Goal: Task Accomplishment & Management: Manage account settings

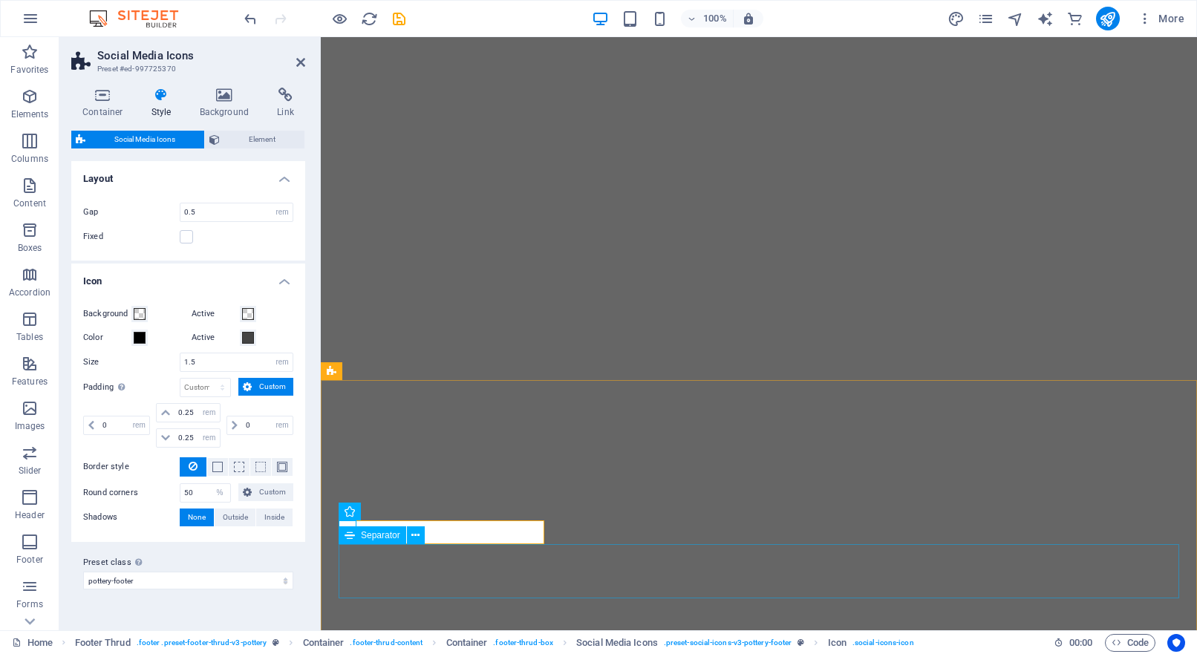
select select "rem"
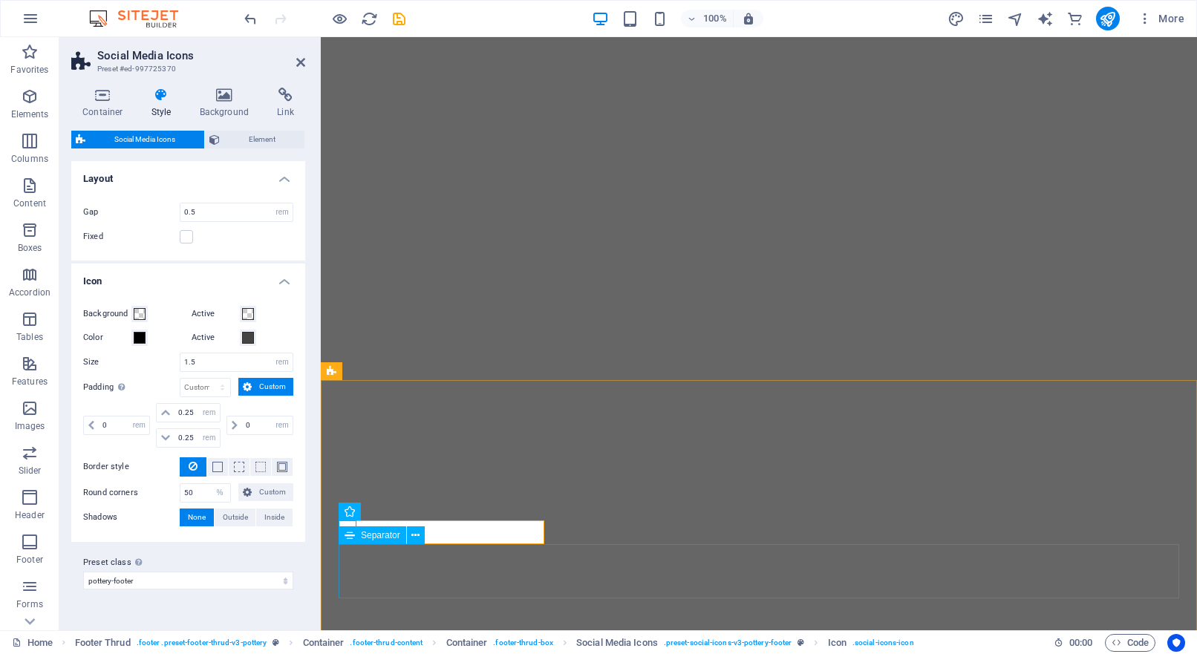
select select "rem"
select select "%"
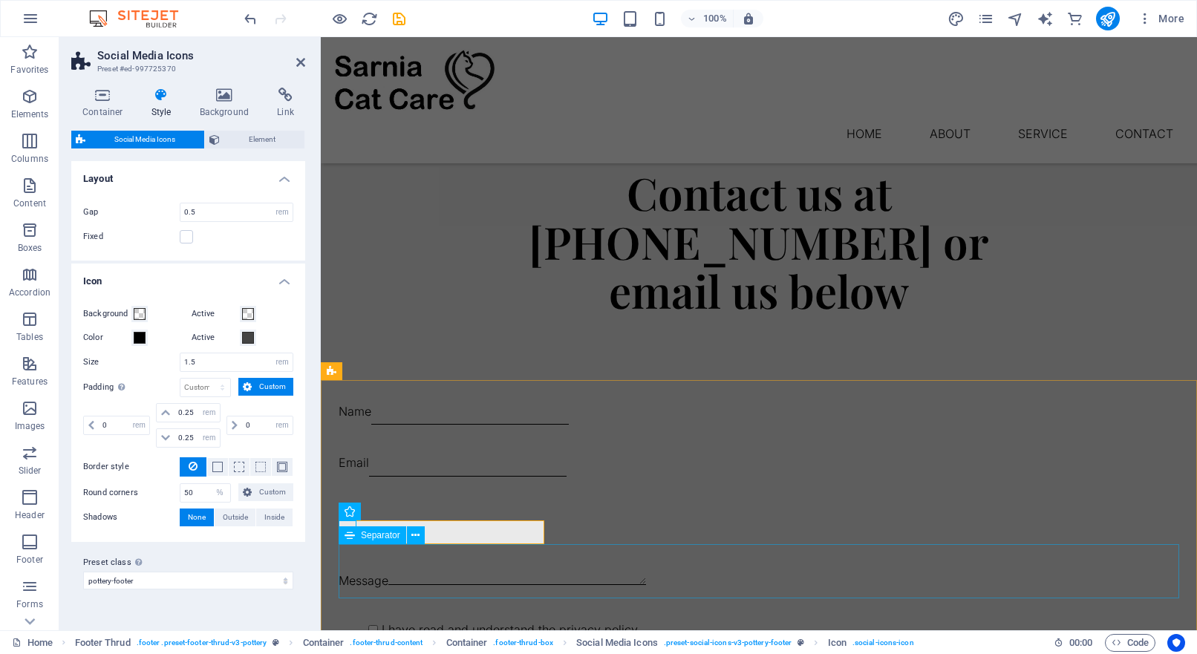
scroll to position [1786, 0]
click at [535, 301] on div "Contact us at 519-328-3555 or email us below Name Email Message I have read and…" at bounding box center [759, 443] width 876 height 670
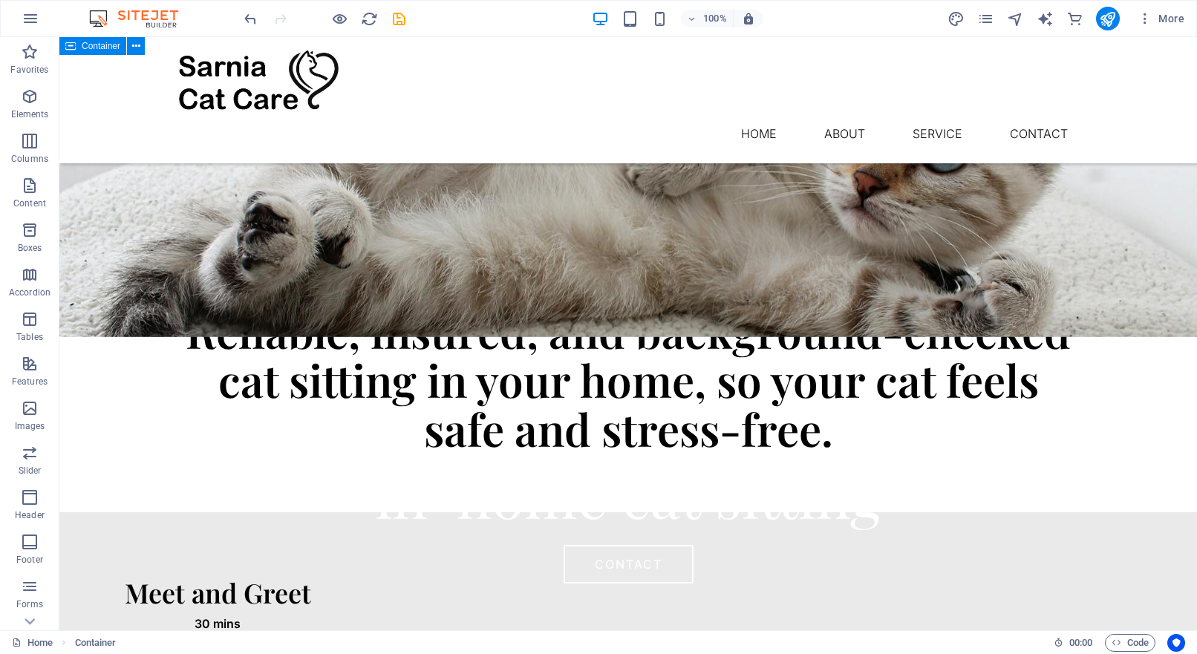
scroll to position [310, 0]
click at [398, 22] on icon "save" at bounding box center [399, 18] width 17 height 17
checkbox input "false"
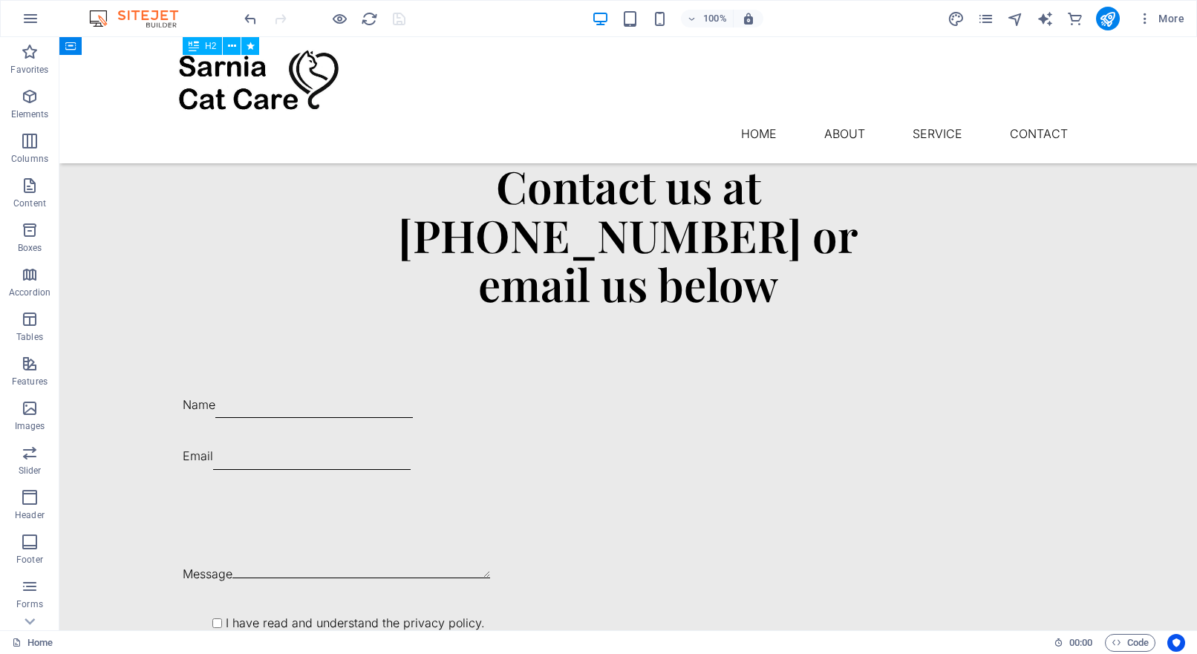
scroll to position [1791, 0]
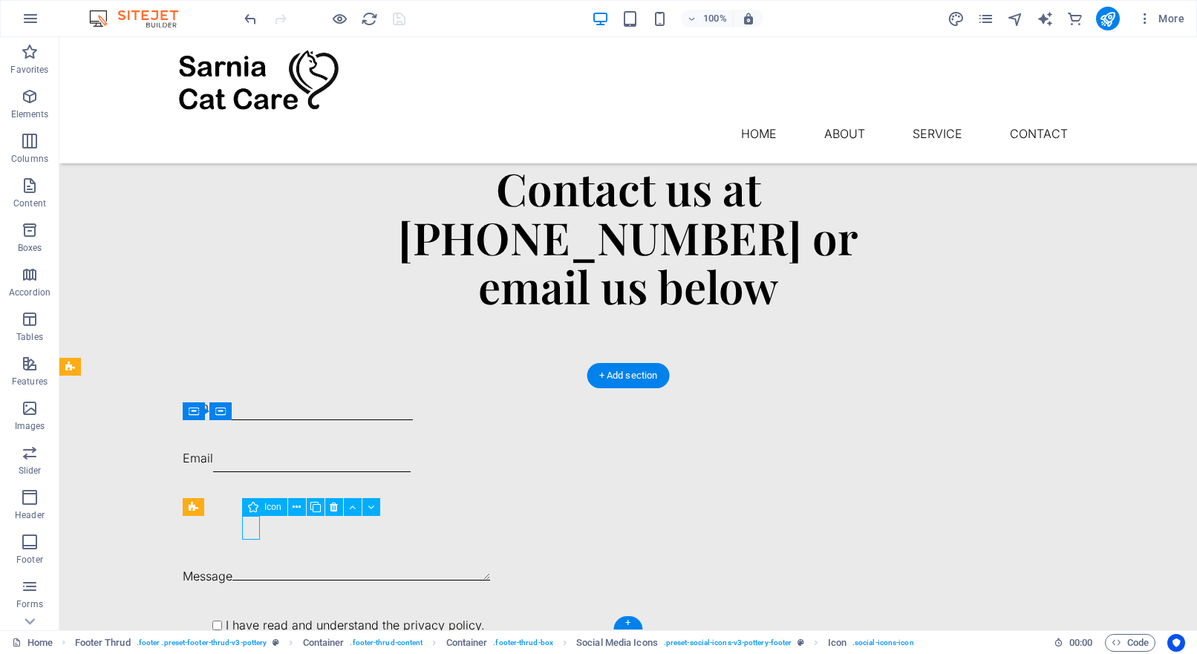
select select "xMidYMid"
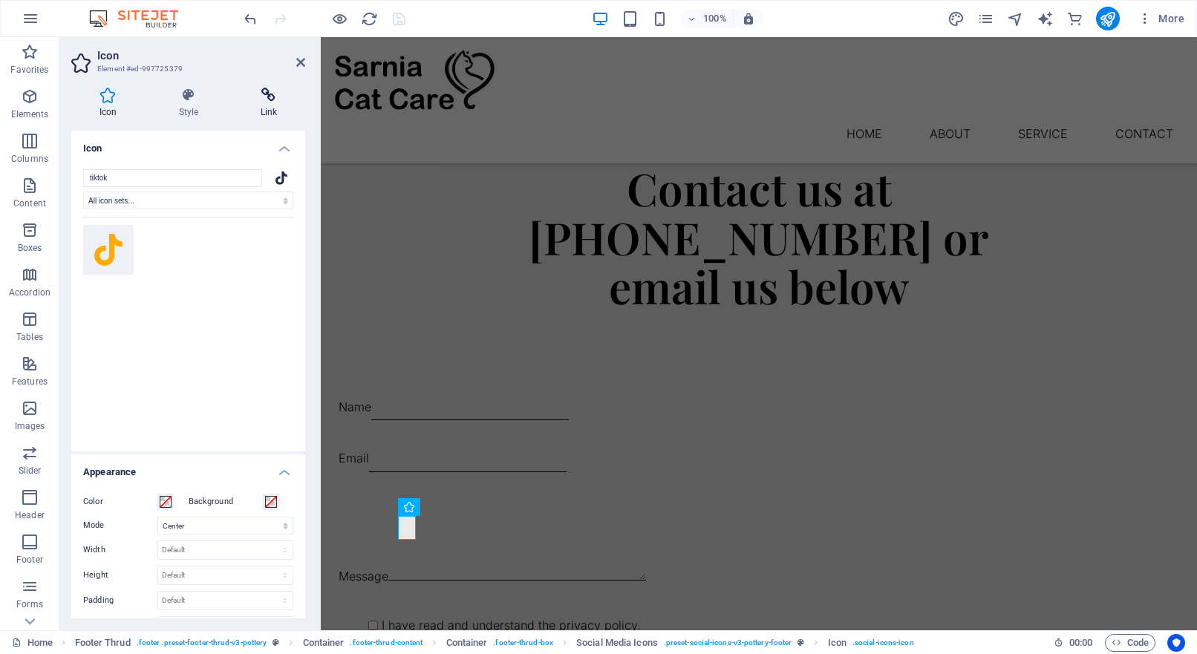
click at [268, 94] on icon at bounding box center [268, 95] width 73 height 15
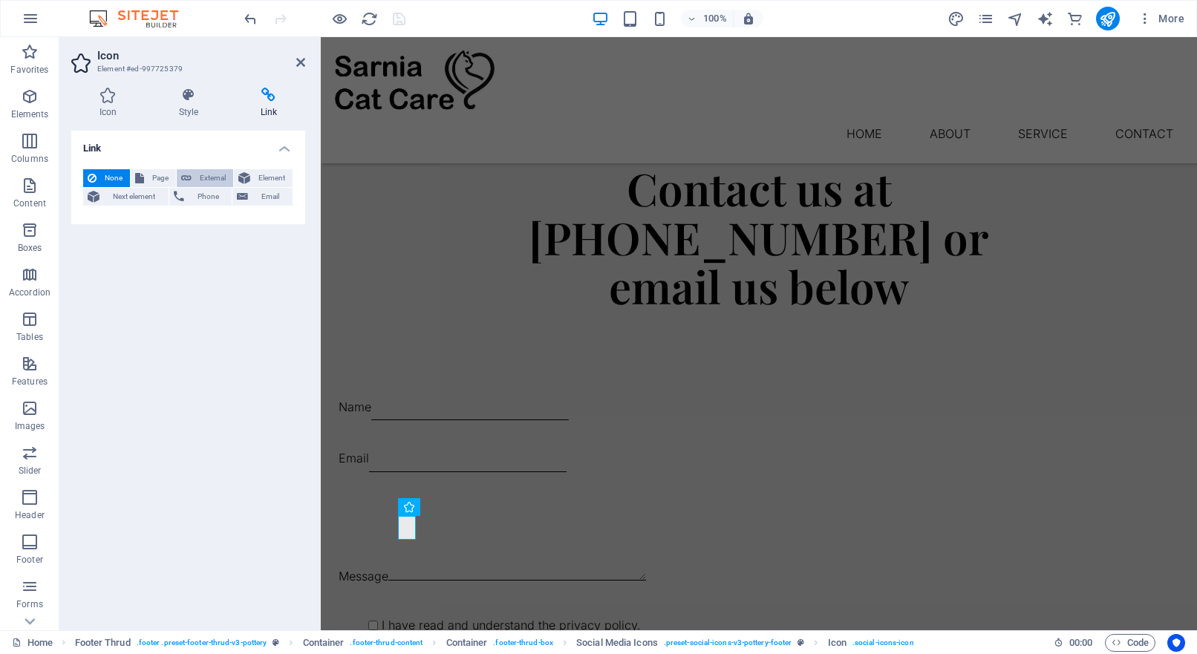
click at [202, 175] on span "External" at bounding box center [212, 178] width 33 height 18
select select "blank"
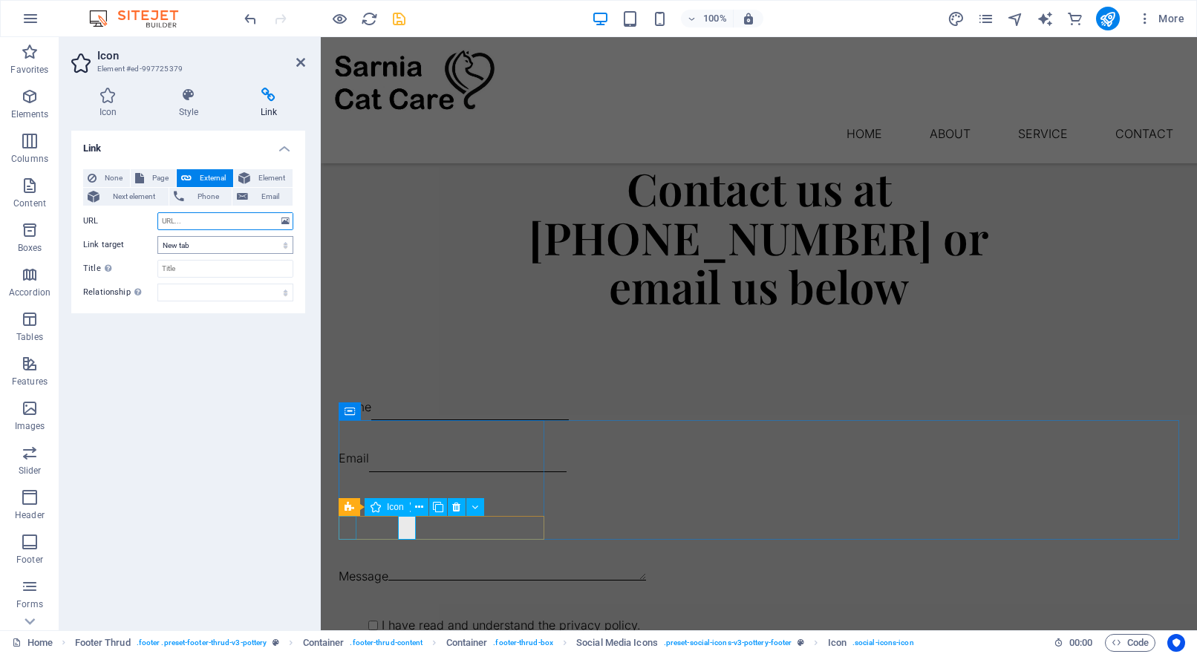
paste input "https://www.tiktok.com/search?lang=en&q=sarniacatcare&t=1759510727610"
type input "https://www.tiktok.com/search?lang=en&q=sarniacatcare&t=1759510727610"
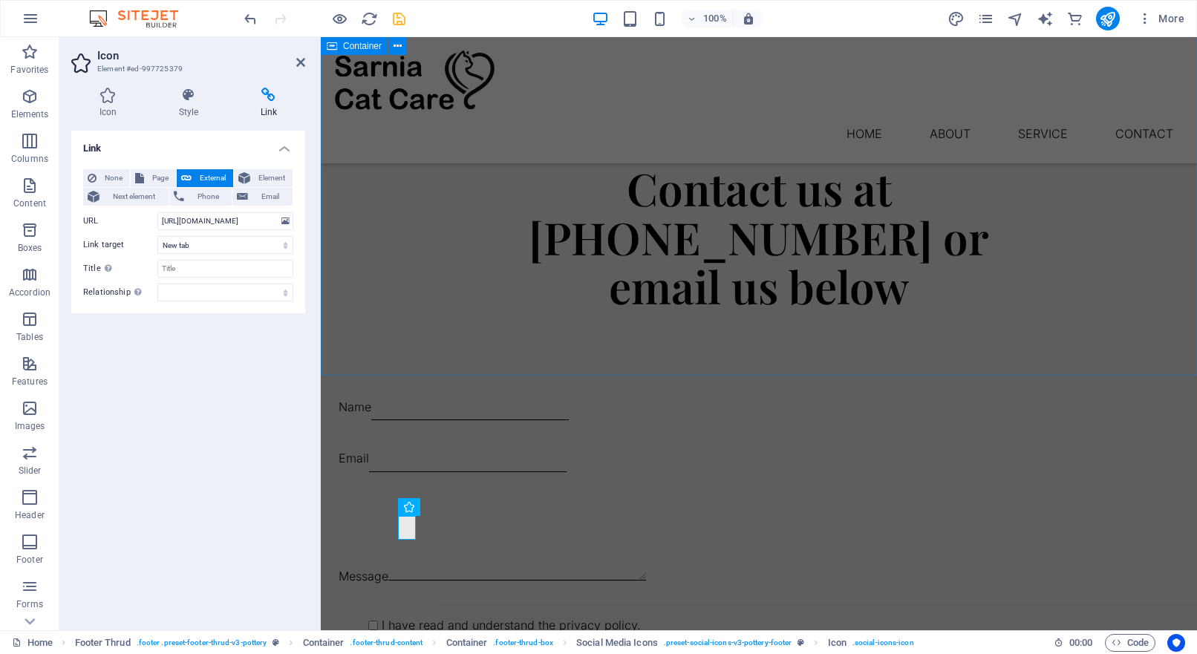
click at [474, 224] on div "Contact us at 519-328-3555 or email us below Name Email Message I have read and…" at bounding box center [759, 439] width 876 height 670
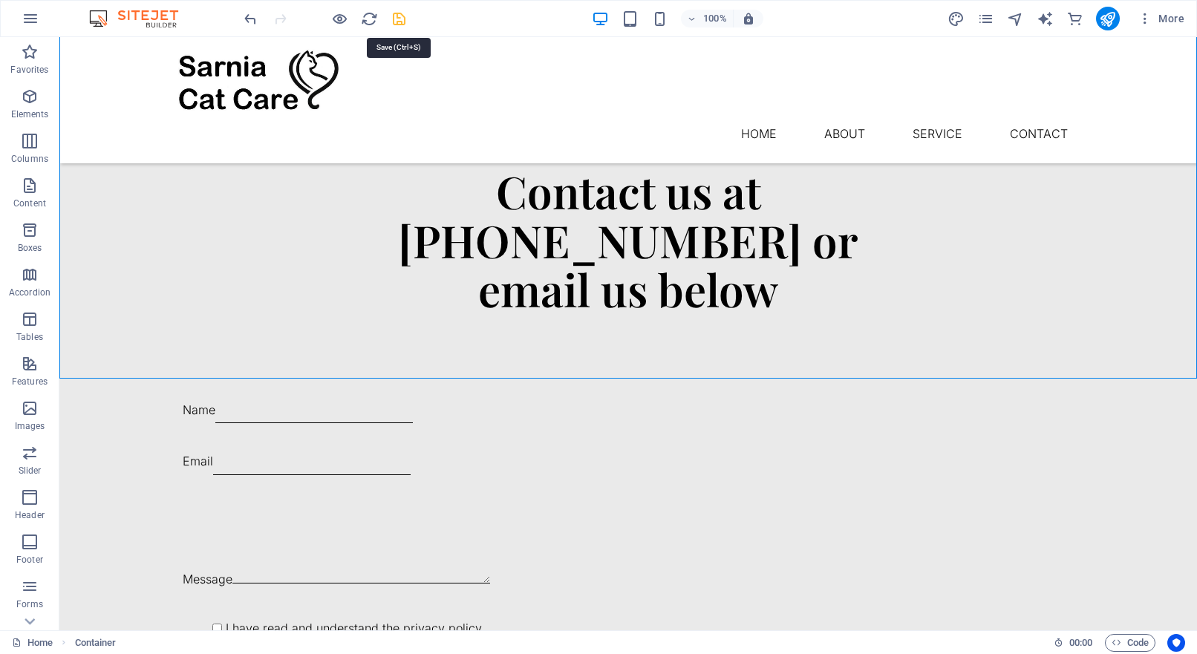
click at [400, 22] on icon "save" at bounding box center [399, 18] width 17 height 17
checkbox input "false"
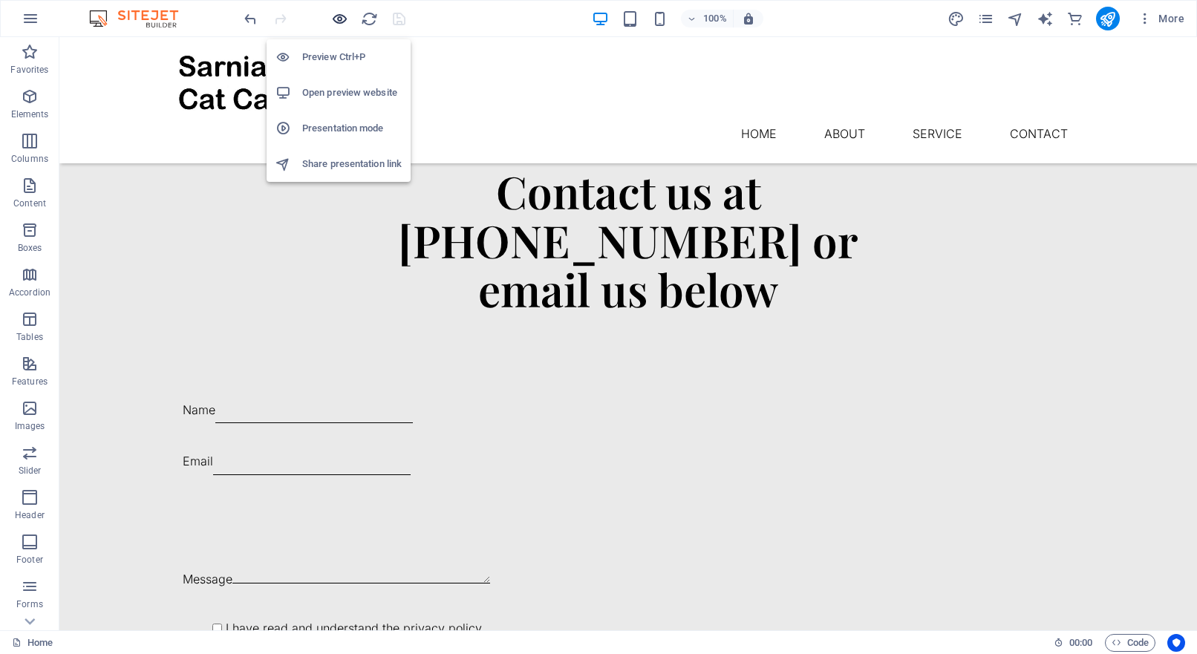
click at [343, 19] on icon "button" at bounding box center [339, 18] width 17 height 17
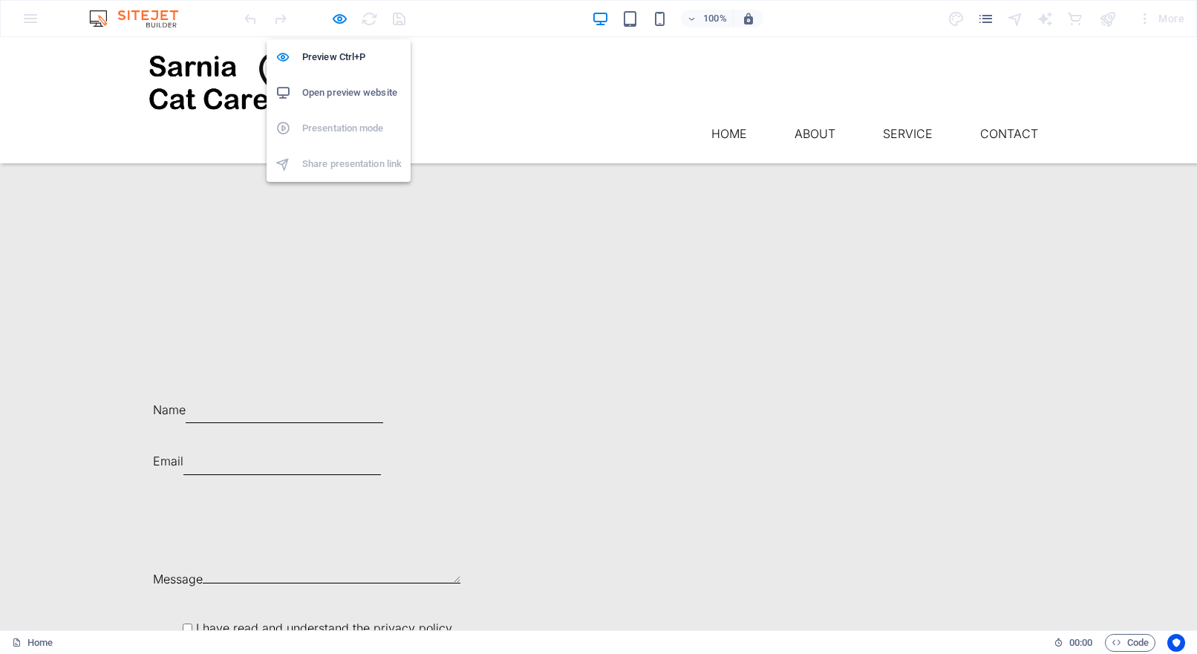
click at [332, 97] on h6 "Open preview website" at bounding box center [352, 93] width 100 height 18
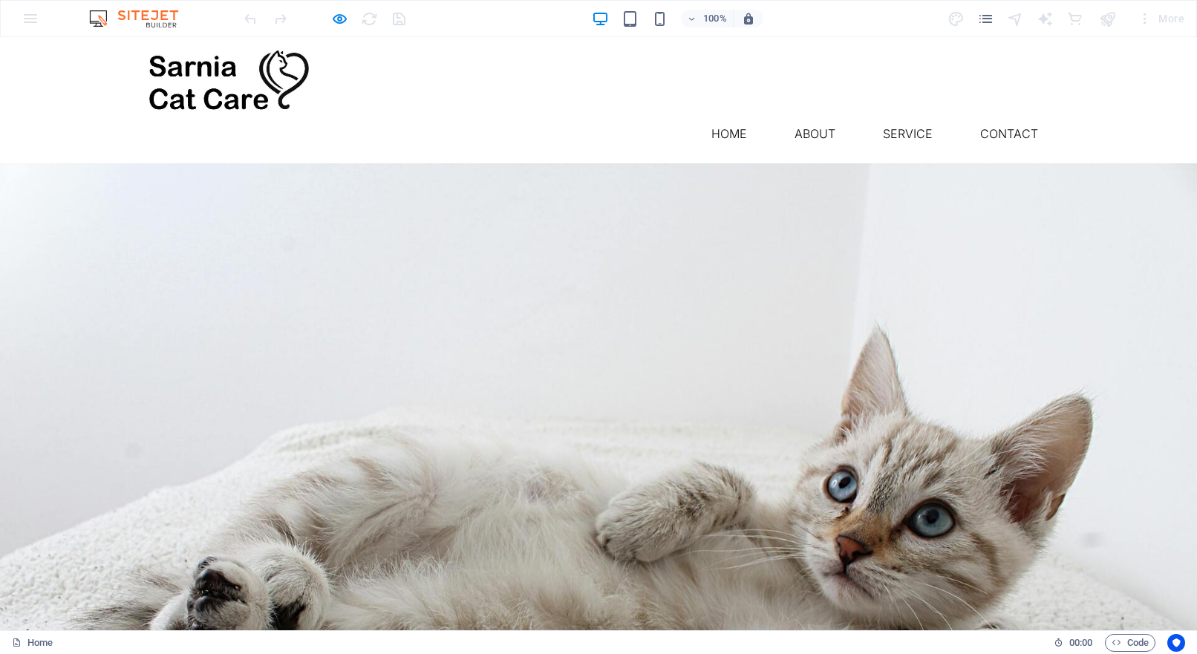
scroll to position [0, 0]
click at [345, 52] on h6 "Preview Ctrl+P" at bounding box center [352, 57] width 100 height 18
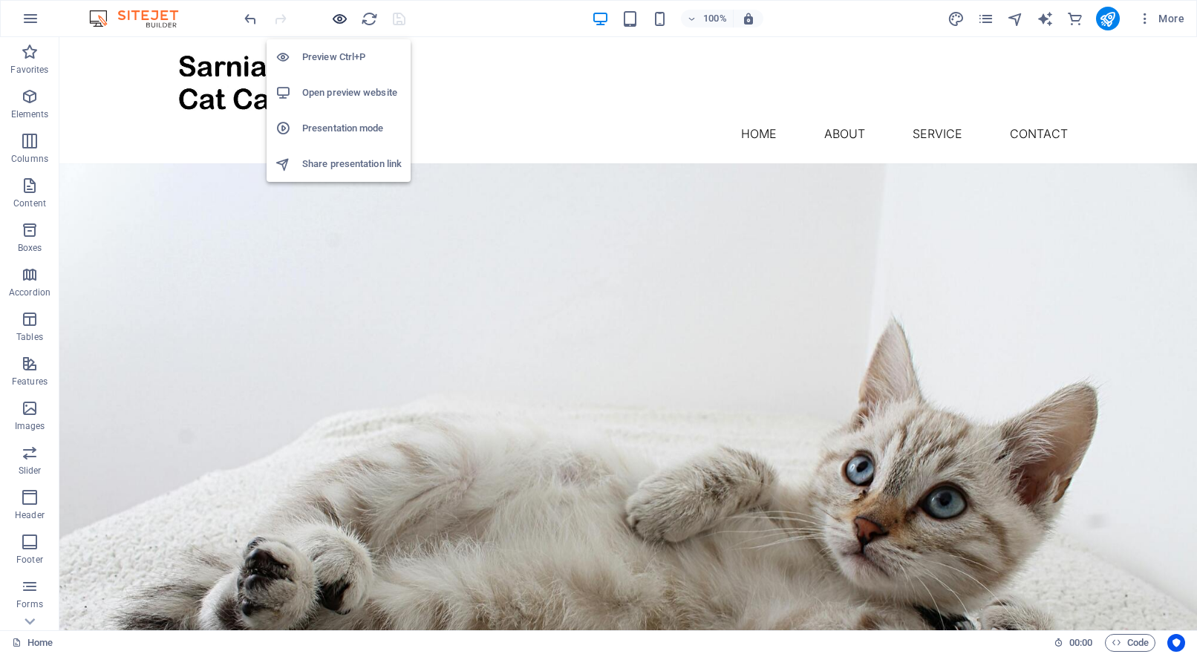
click at [340, 22] on icon "button" at bounding box center [339, 18] width 17 height 17
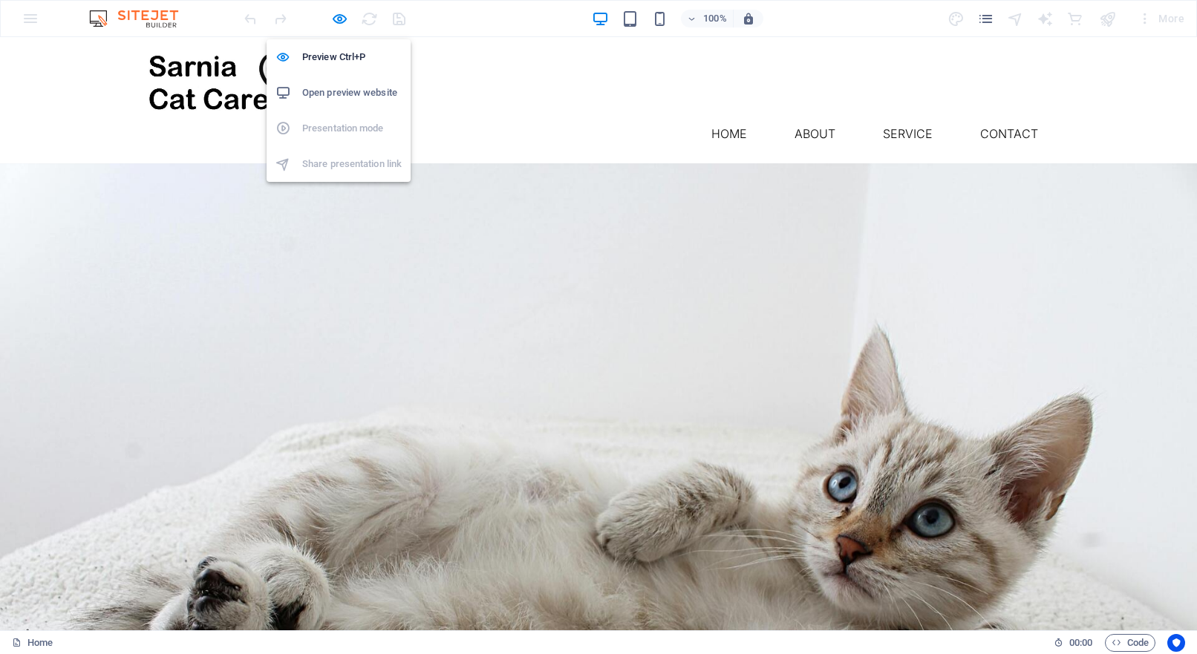
click at [403, 148] on ul "Preview Ctrl+P Open preview website Presentation mode Share presentation link" at bounding box center [339, 110] width 144 height 143
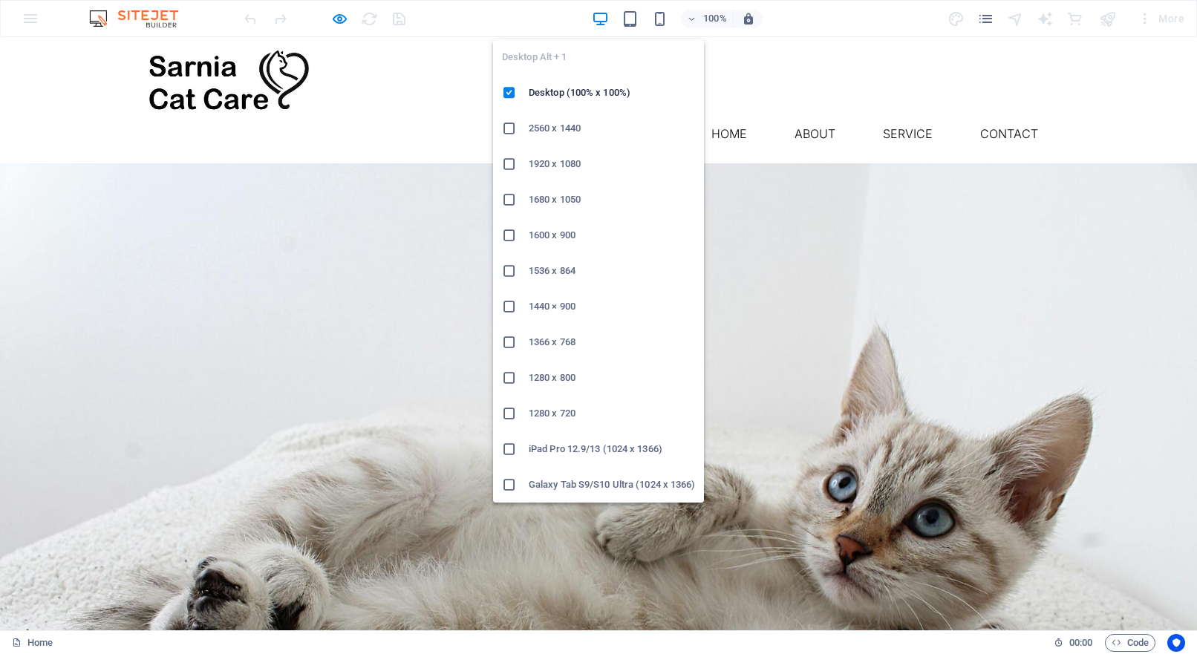
click at [598, 16] on icon "button" at bounding box center [600, 18] width 17 height 17
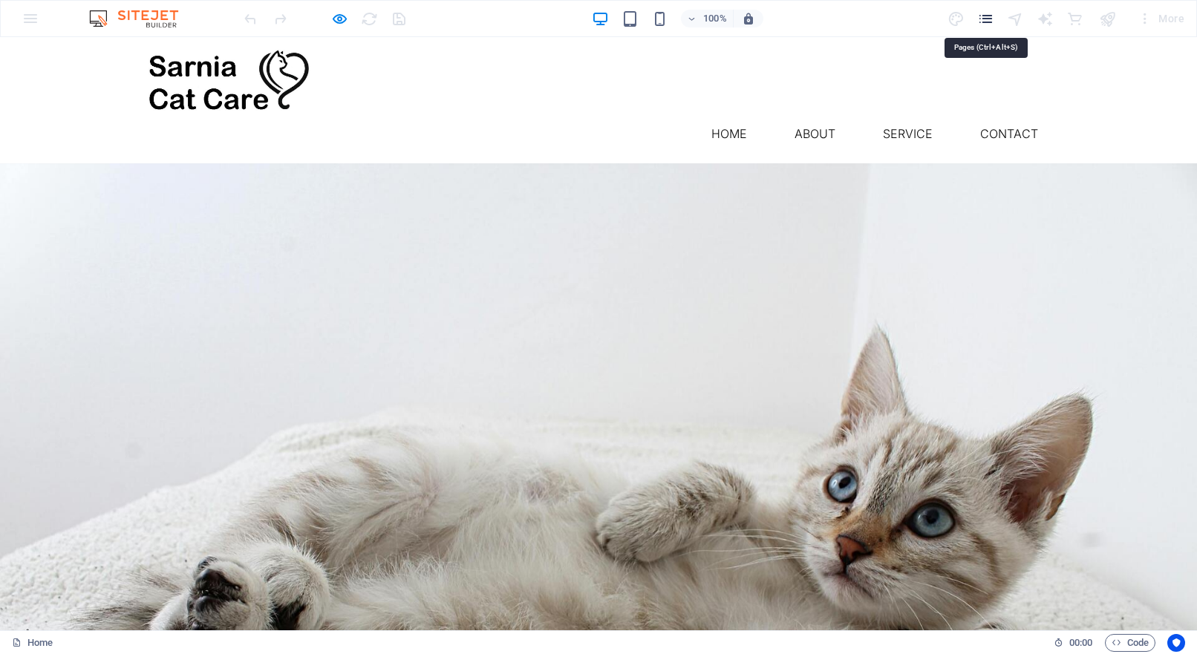
click at [980, 16] on icon "pages" at bounding box center [985, 18] width 17 height 17
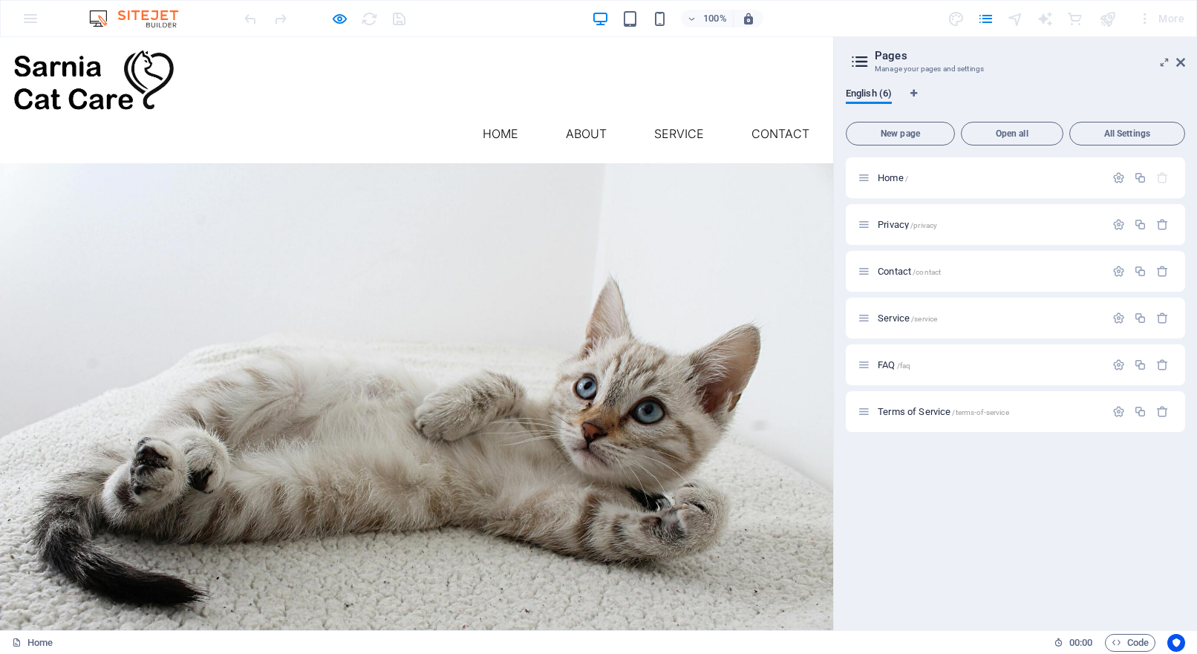
drag, startPoint x: 625, startPoint y: 268, endPoint x: 602, endPoint y: 270, distance: 23.8
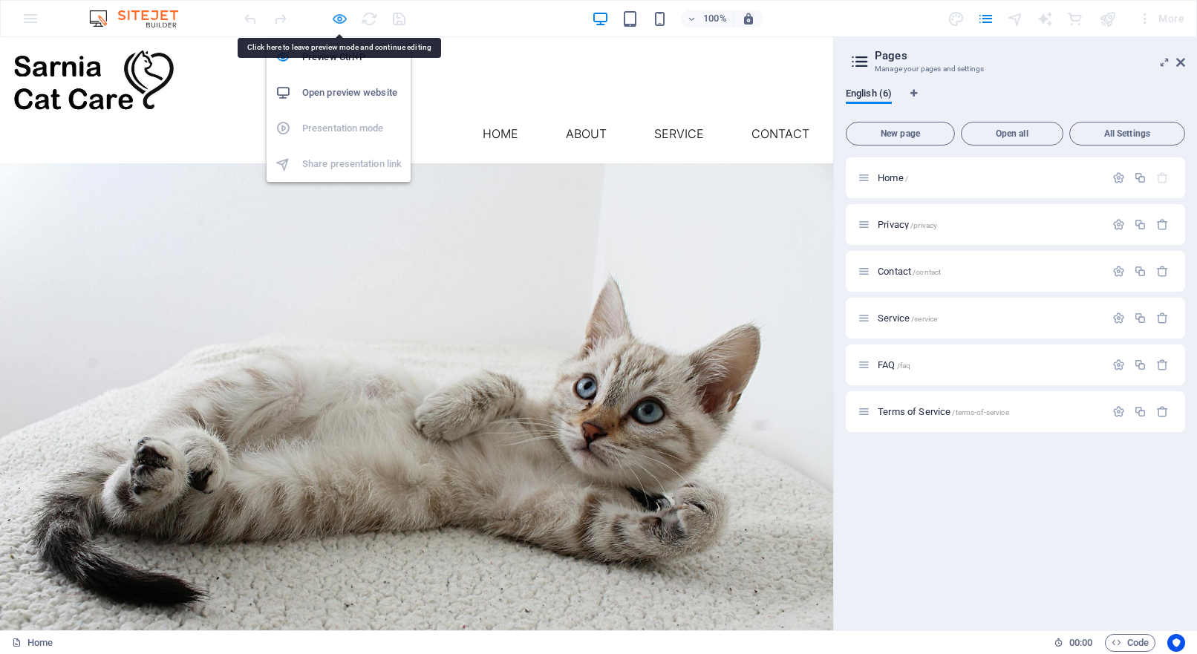
click at [339, 19] on icon "button" at bounding box center [339, 18] width 17 height 17
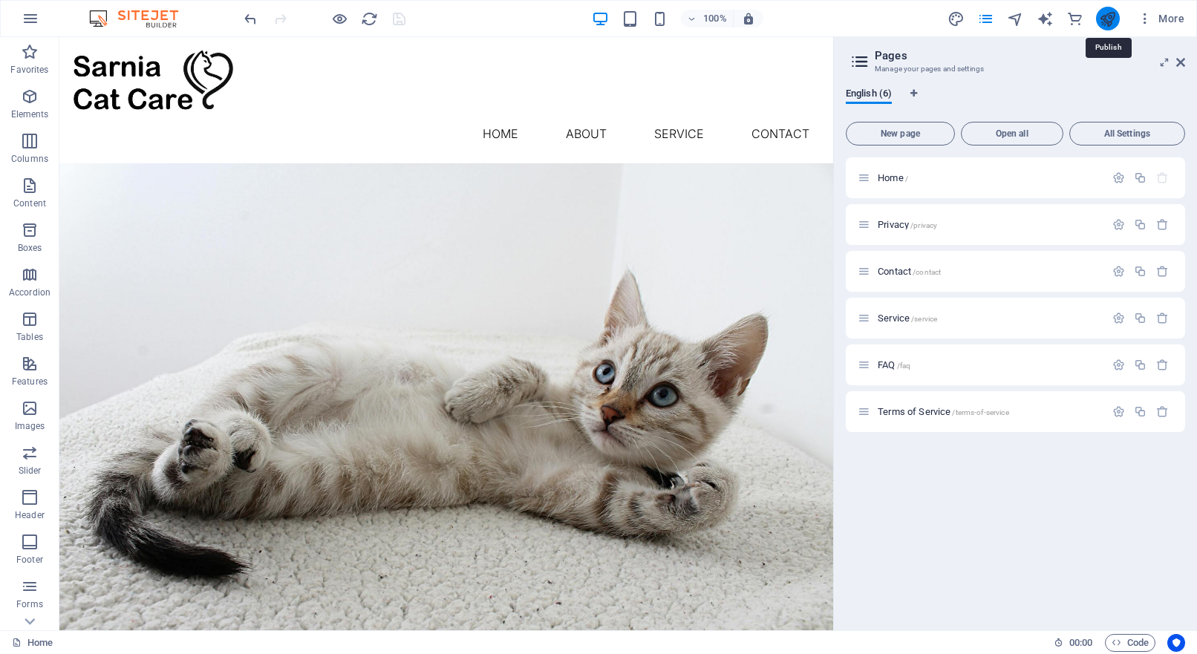
click at [1113, 16] on icon "publish" at bounding box center [1107, 18] width 17 height 17
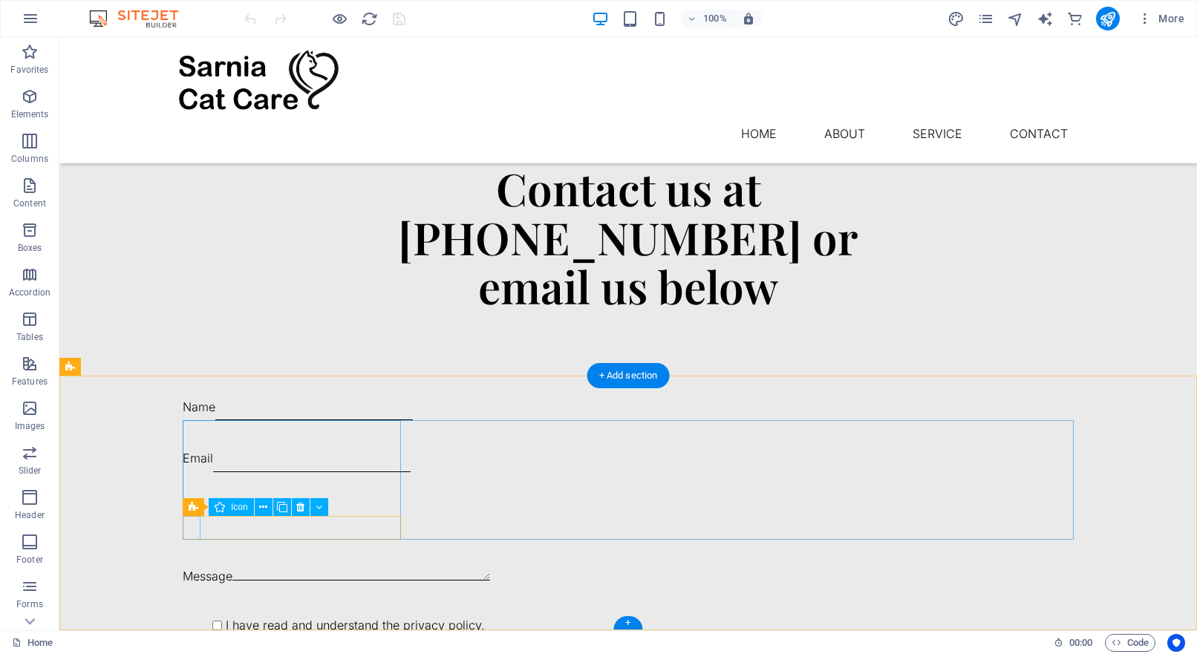
scroll to position [1785, 0]
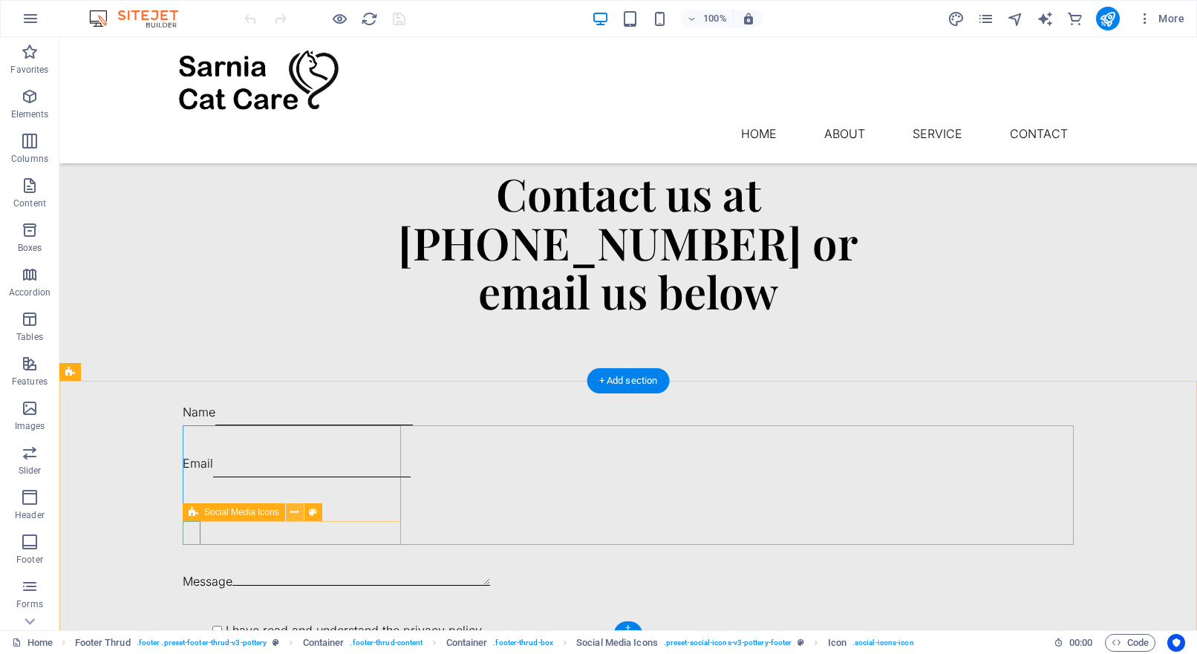
click at [293, 512] on icon at bounding box center [294, 513] width 8 height 16
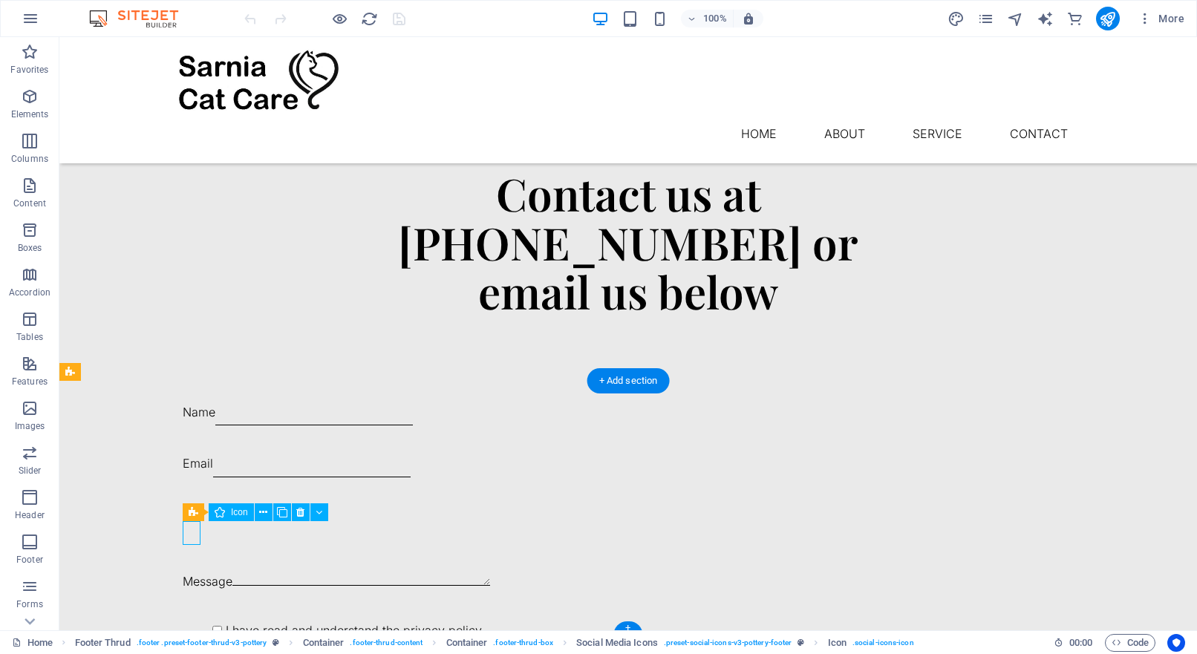
select select "xMidYMid"
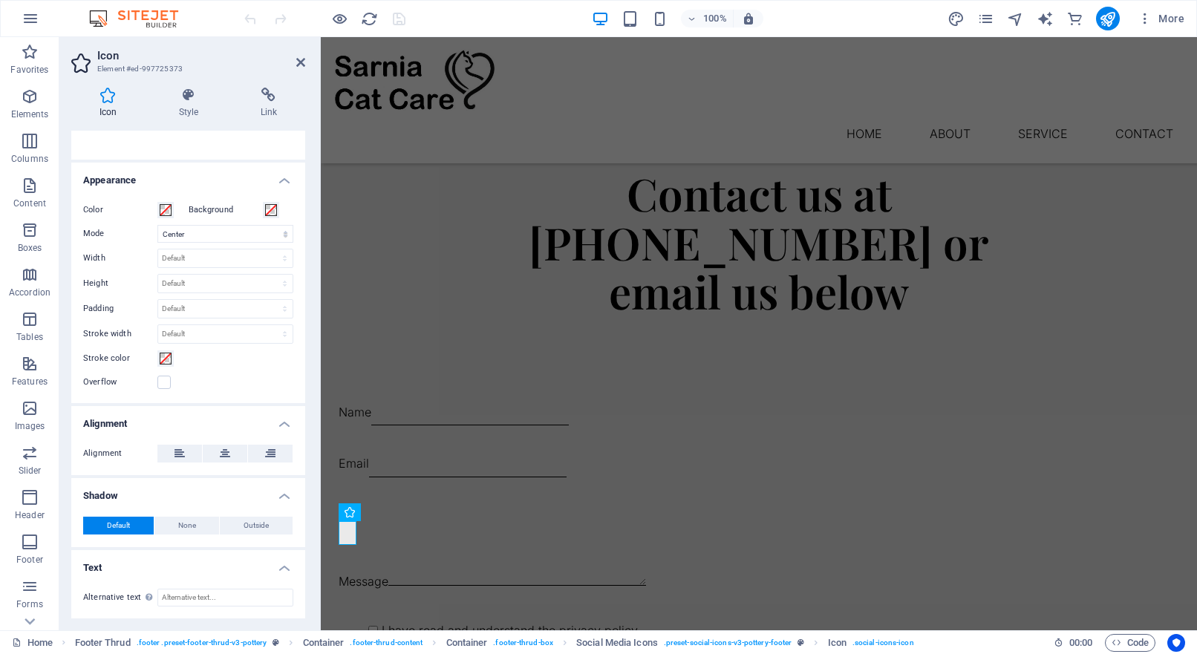
scroll to position [291, 0]
click at [190, 597] on input "Alternative text The alternative text is used by devices that cannot display im…" at bounding box center [225, 599] width 136 height 18
type input "Facebook"
drag, startPoint x: 190, startPoint y: 597, endPoint x: 220, endPoint y: 564, distance: 44.2
click at [220, 564] on h4 "Text" at bounding box center [188, 564] width 234 height 27
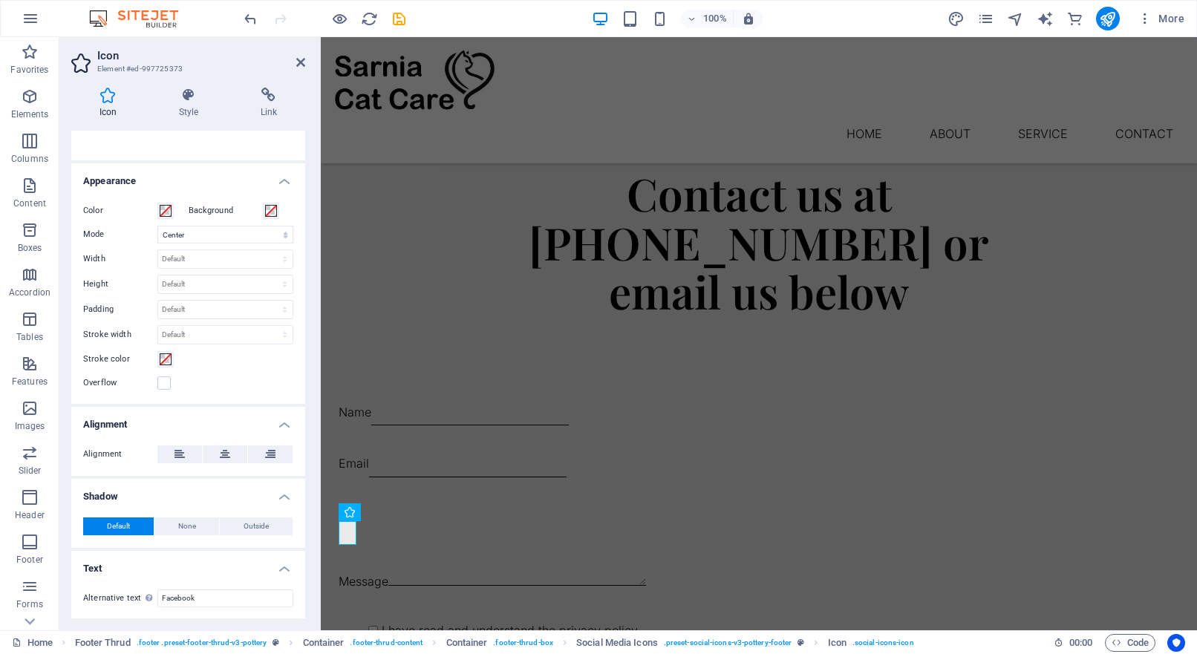
scroll to position [258, 0]
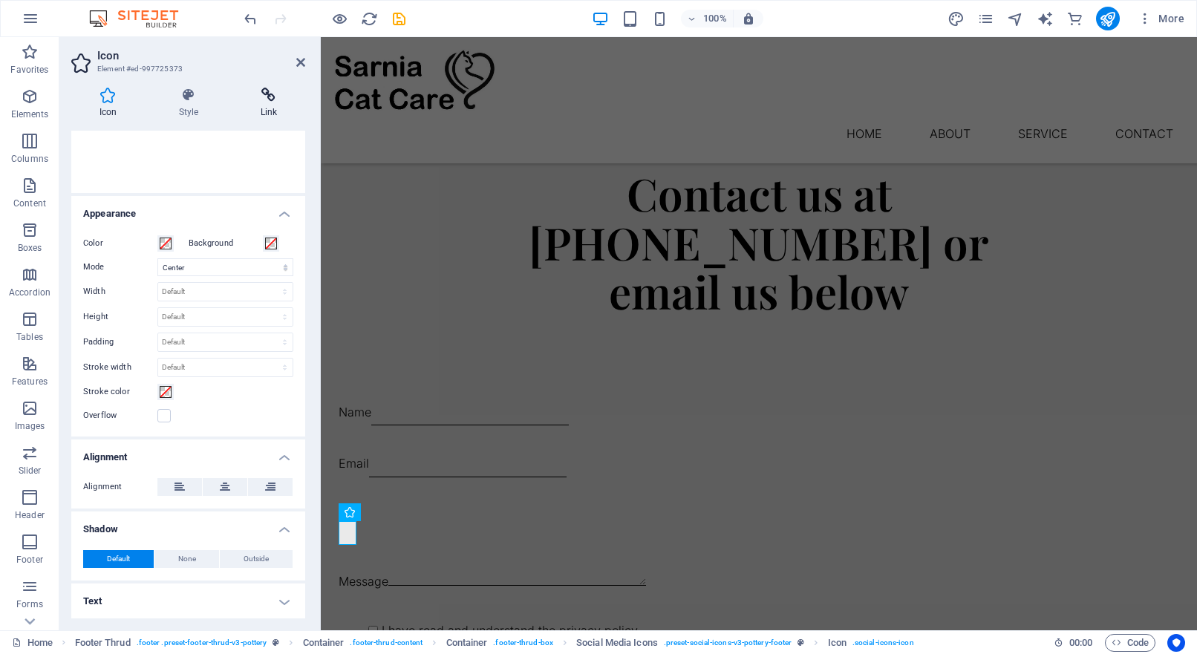
click at [274, 98] on icon at bounding box center [268, 95] width 73 height 15
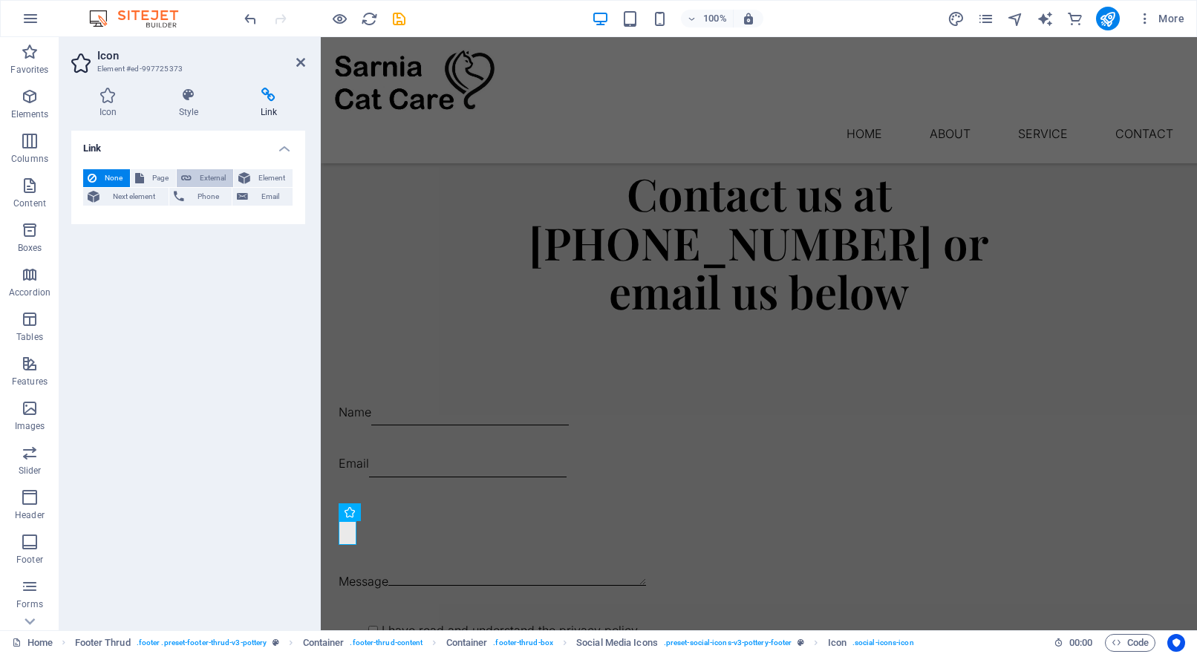
click at [190, 175] on icon at bounding box center [186, 178] width 10 height 18
select select "blank"
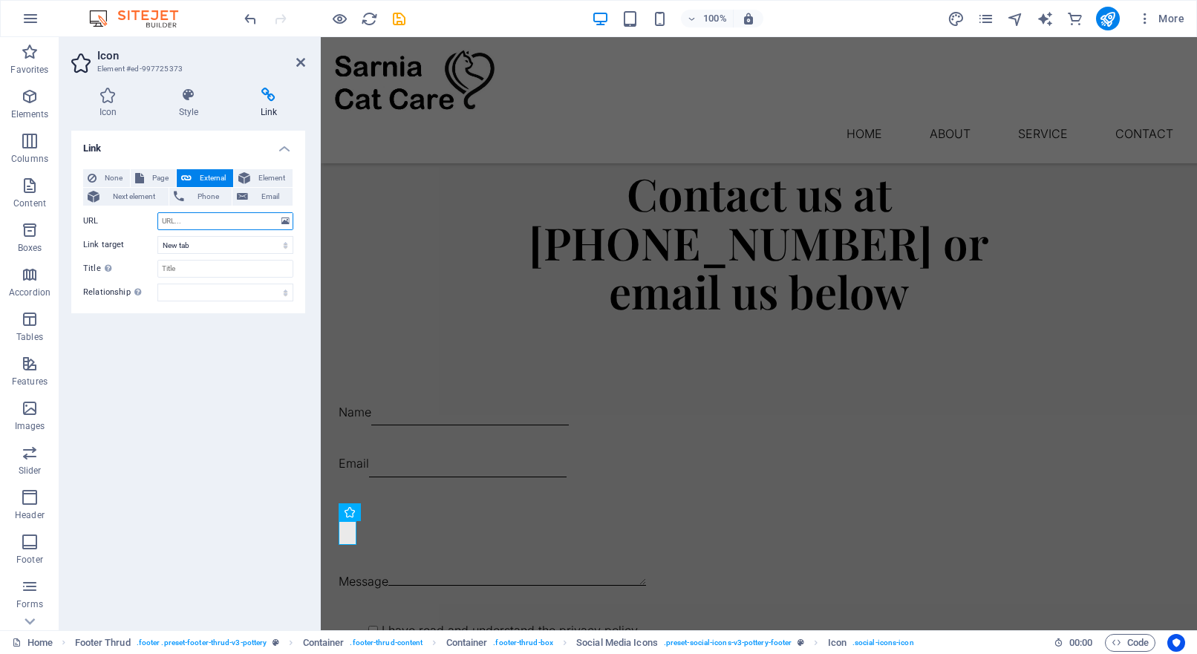
paste input "https://www.facebook.com/profile.php?id=61572297188778"
type input "https://www.facebook.com/profile.php?id=61572297188778"
click at [198, 400] on div "Link None Page External Element Next element Phone Email Page Home Privacy Cont…" at bounding box center [188, 375] width 234 height 488
click at [351, 202] on div "Contact us at 519-328-3555 or email us below Name Email Message I have read and…" at bounding box center [759, 444] width 876 height 670
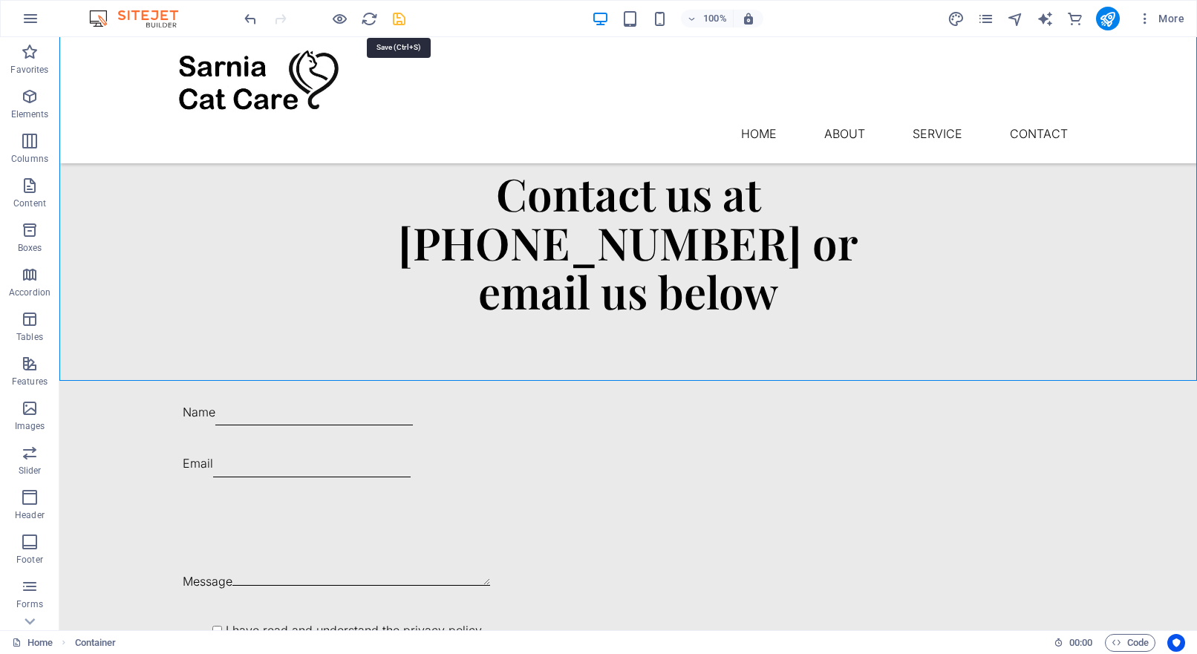
click at [400, 19] on icon "save" at bounding box center [399, 18] width 17 height 17
checkbox input "false"
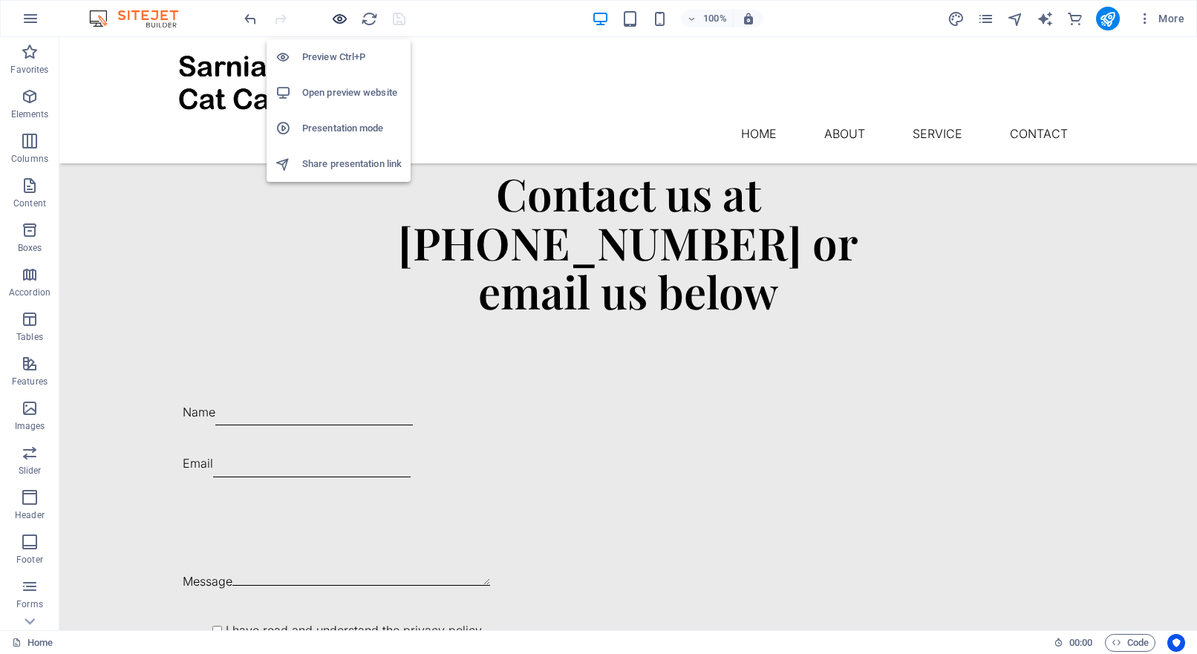
click at [336, 19] on icon "button" at bounding box center [339, 18] width 17 height 17
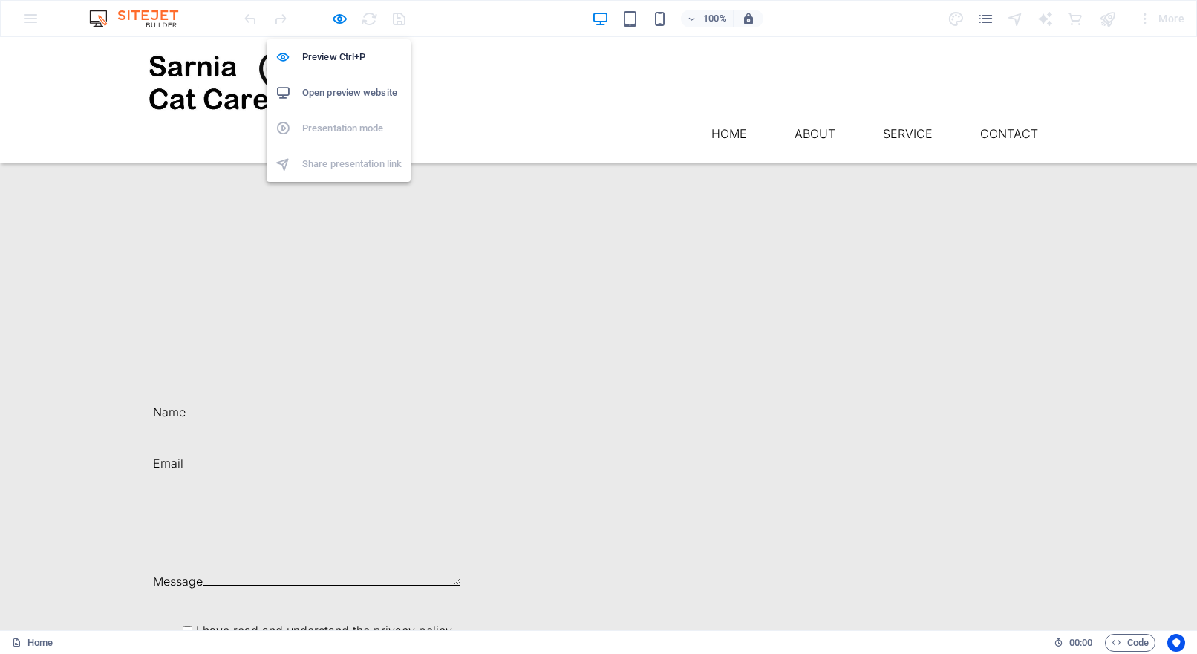
click at [351, 97] on h6 "Open preview website" at bounding box center [352, 93] width 100 height 18
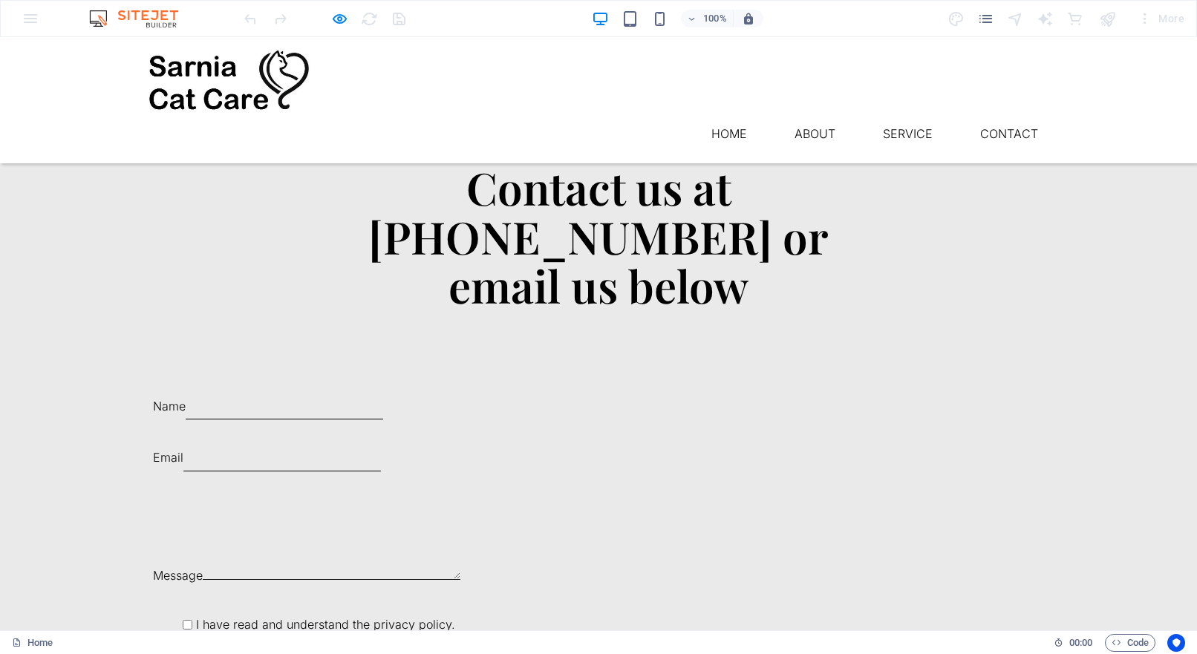
scroll to position [1791, 0]
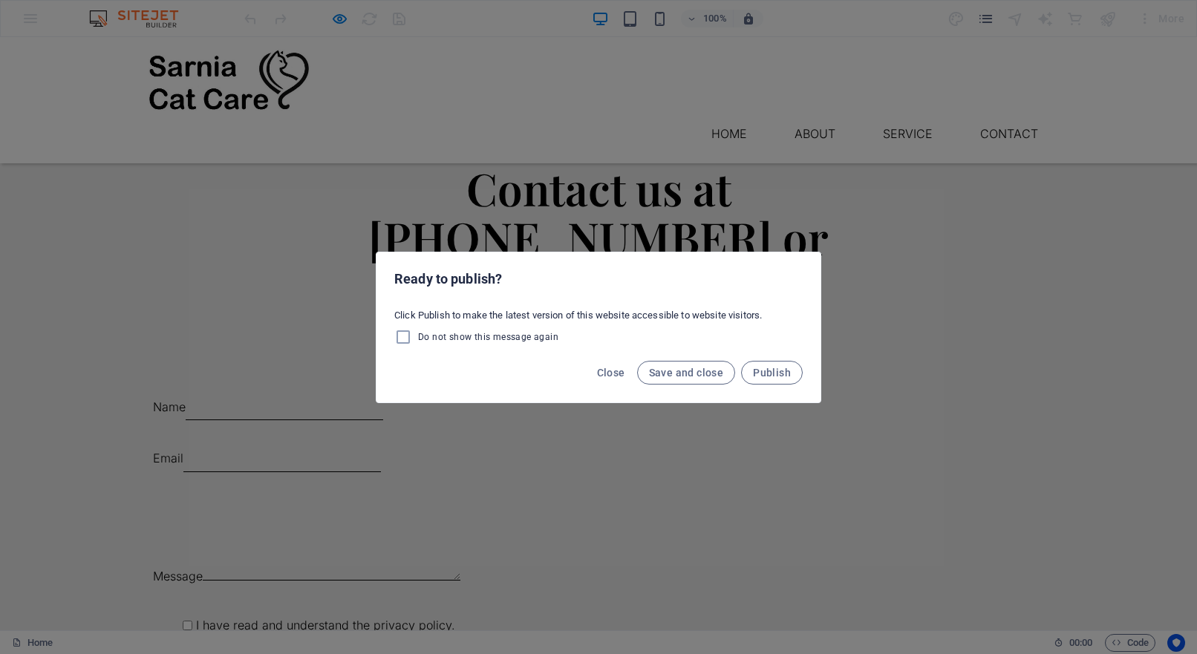
click at [577, 206] on div "Ready to publish? Click Publish to make the latest version of this website acce…" at bounding box center [598, 327] width 1197 height 654
click at [683, 372] on span "Save and close" at bounding box center [686, 373] width 75 height 12
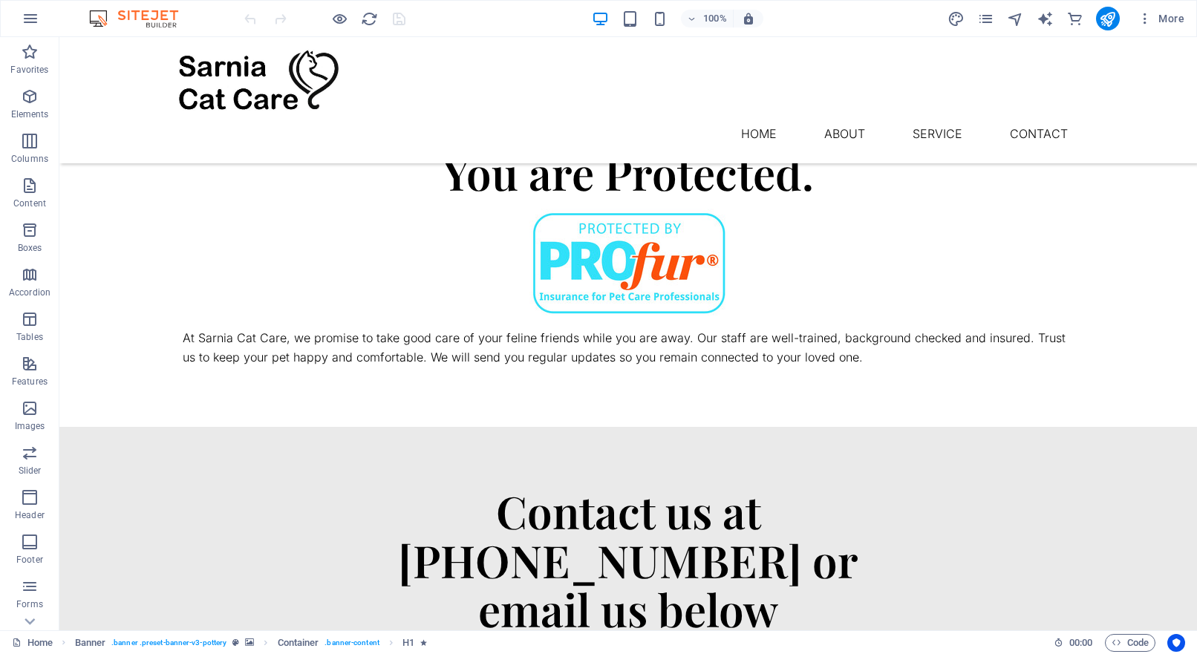
scroll to position [1791, 0]
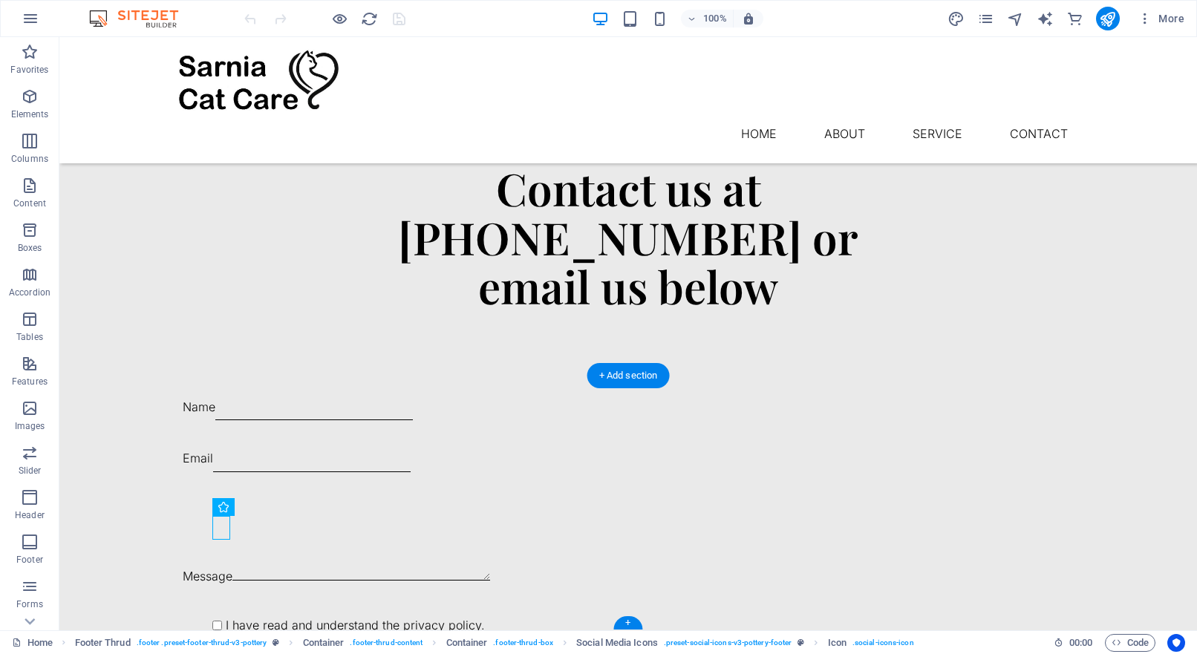
select select "xMidYMid"
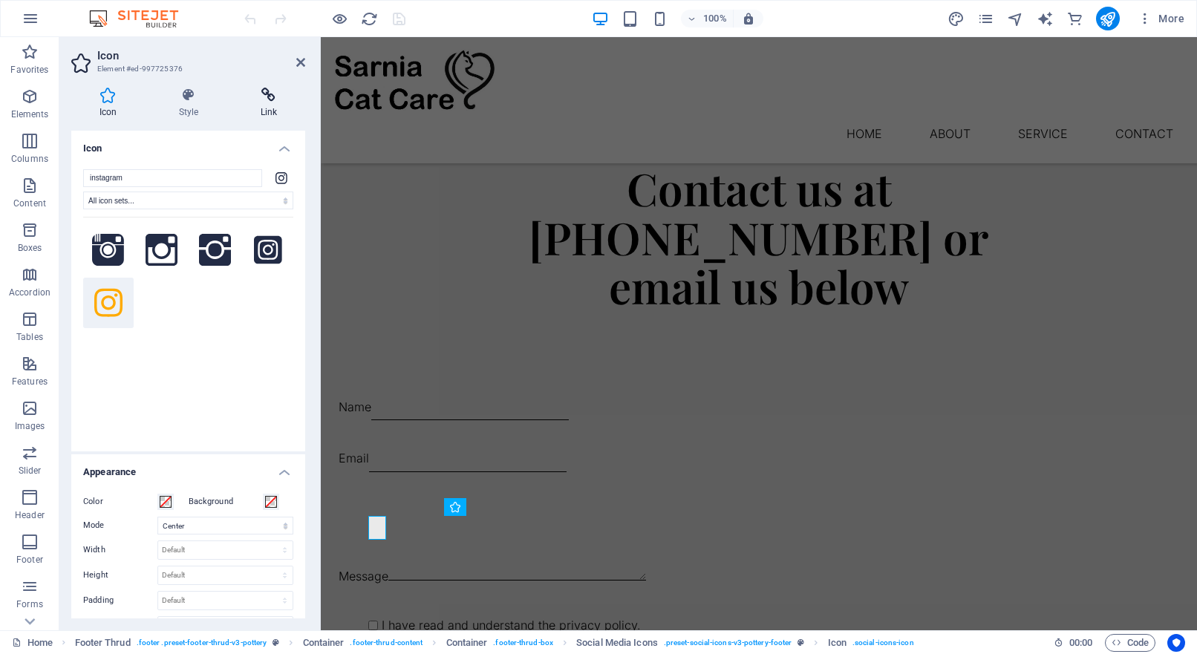
click at [276, 94] on icon at bounding box center [268, 95] width 73 height 15
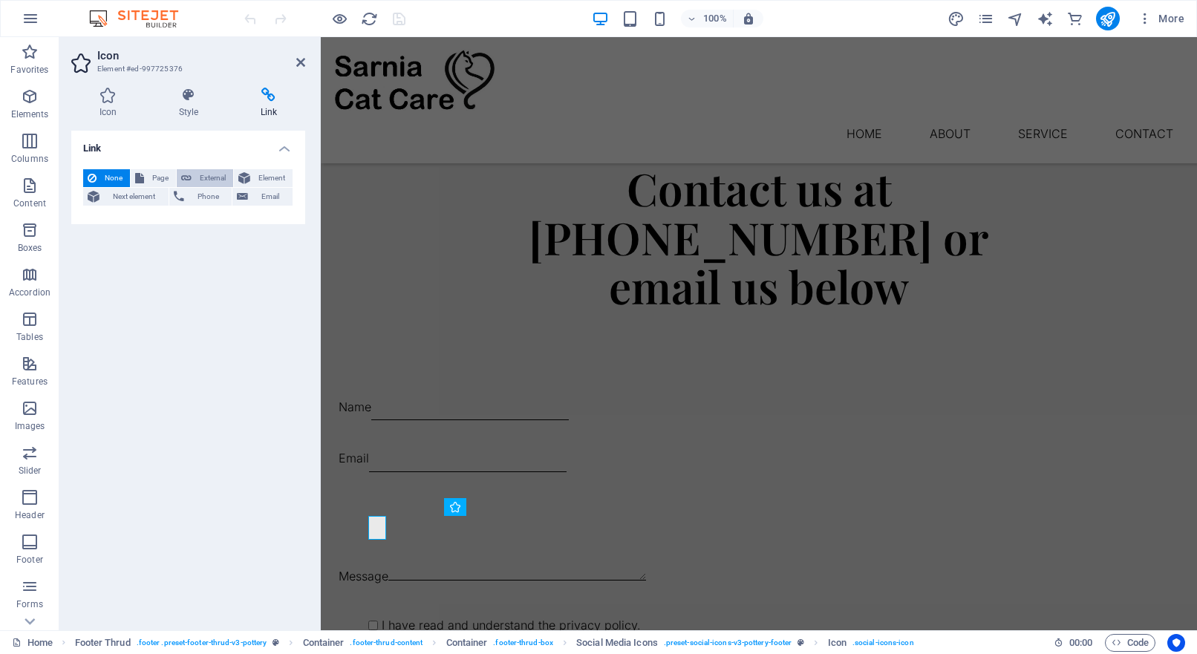
click at [212, 178] on span "External" at bounding box center [212, 178] width 33 height 18
select select "blank"
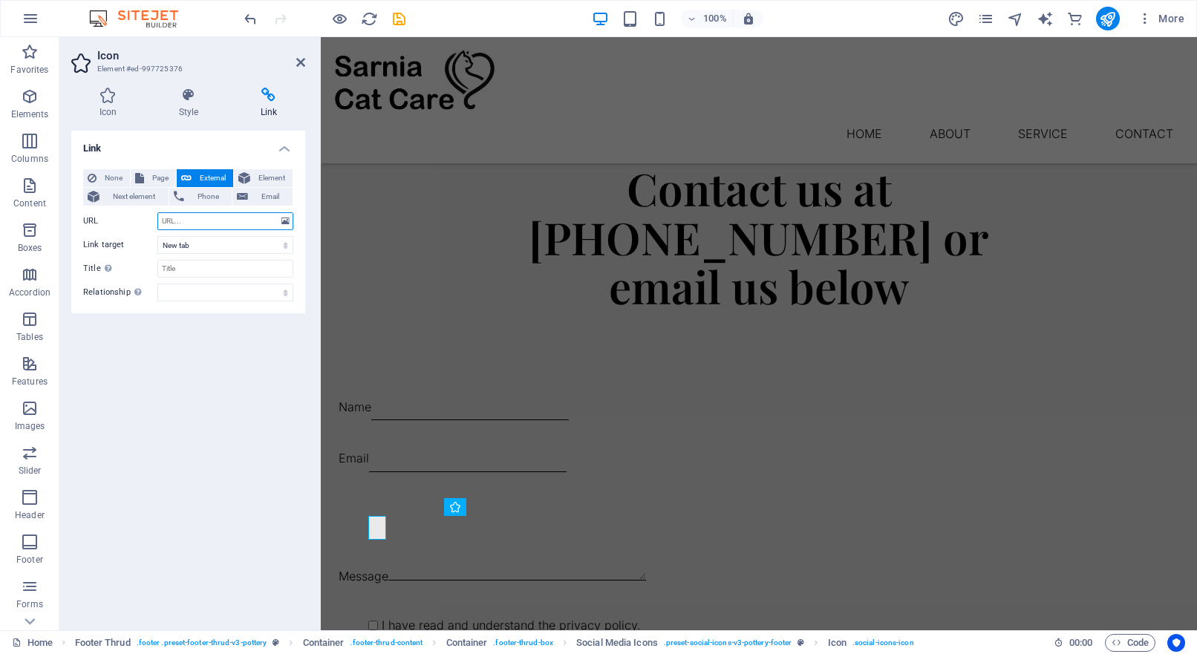
paste input "[URL][DOMAIN_NAME]"
type input "[URL][DOMAIN_NAME]"
click at [244, 388] on div "Link None Page External Element Next element Phone Email Page Home Privacy Cont…" at bounding box center [188, 375] width 234 height 488
click at [395, 16] on icon "save" at bounding box center [399, 18] width 17 height 17
checkbox input "false"
